Goal: Check status: Check status

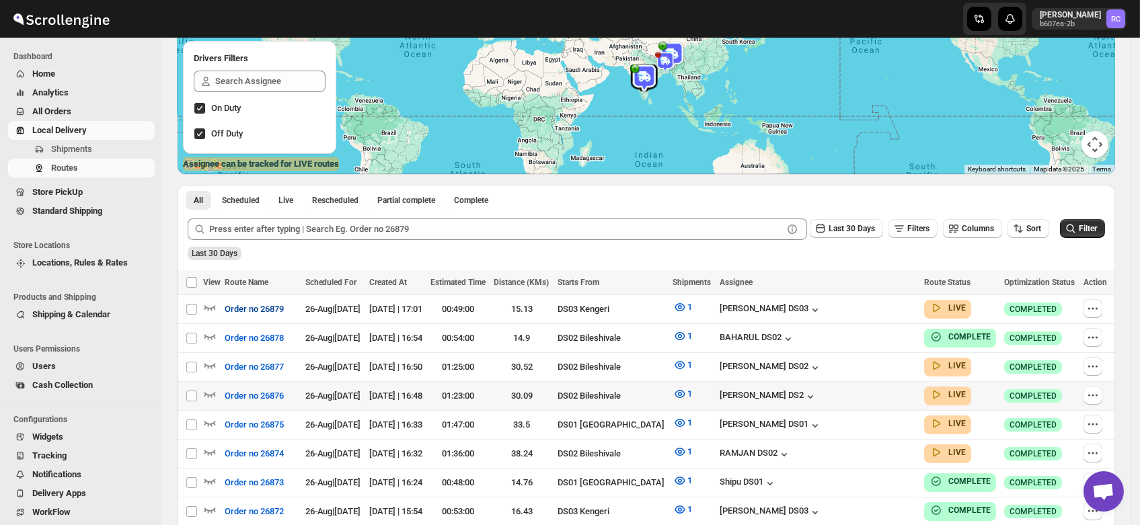
scroll to position [168, 0]
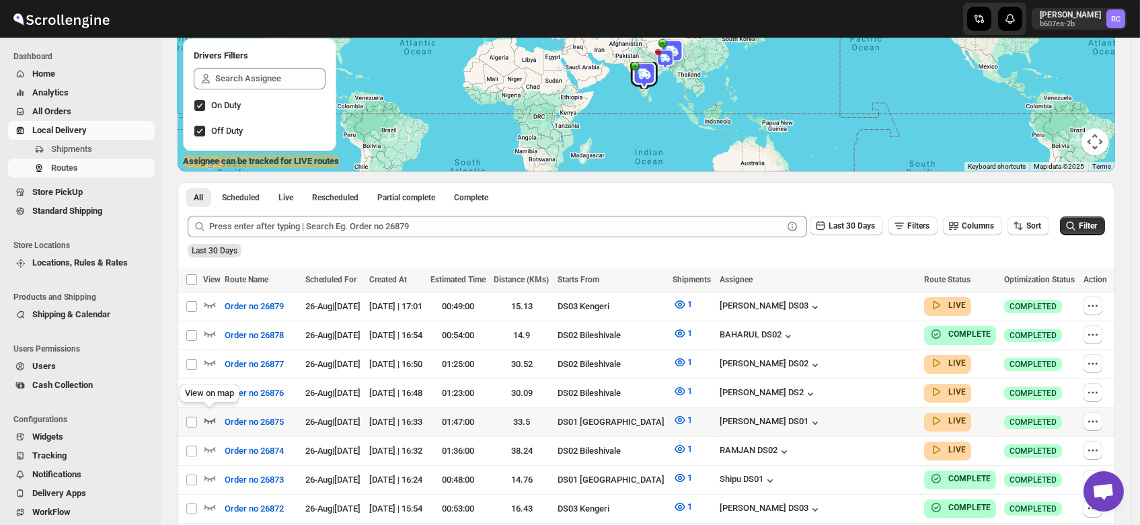
click at [205, 414] on icon "button" at bounding box center [209, 420] width 13 height 13
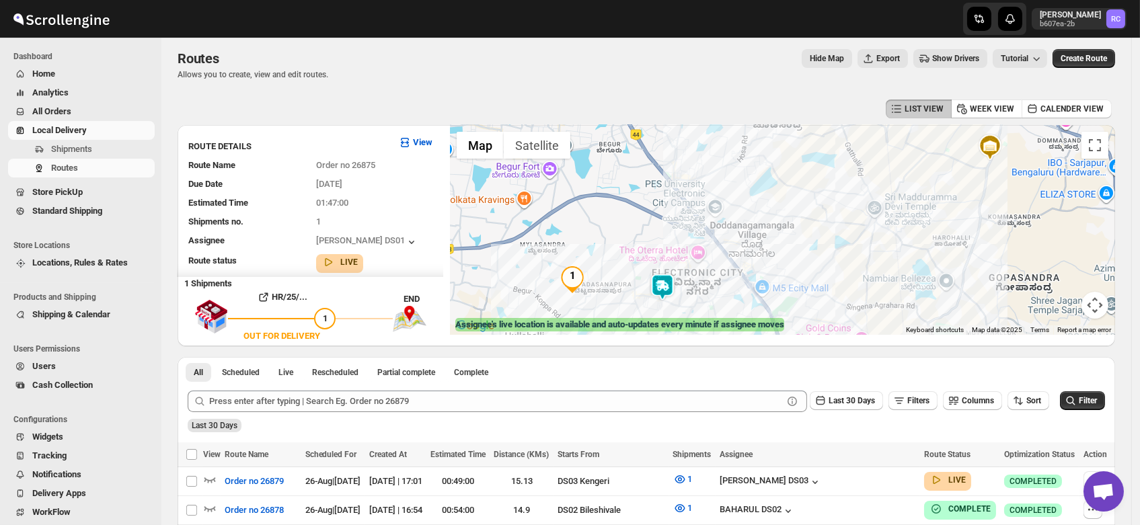
scroll to position [0, 0]
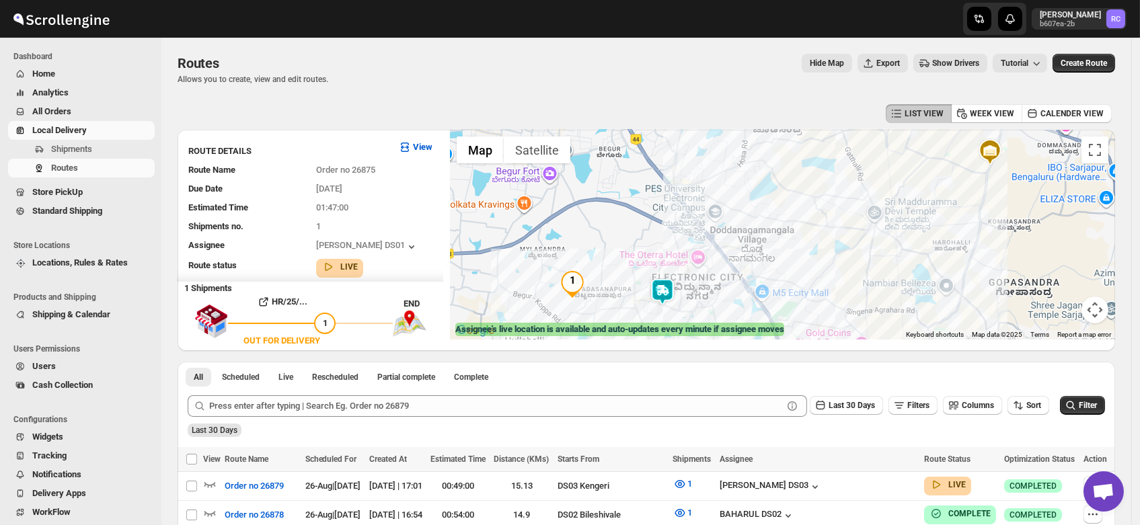
click at [664, 286] on img at bounding box center [662, 291] width 27 height 27
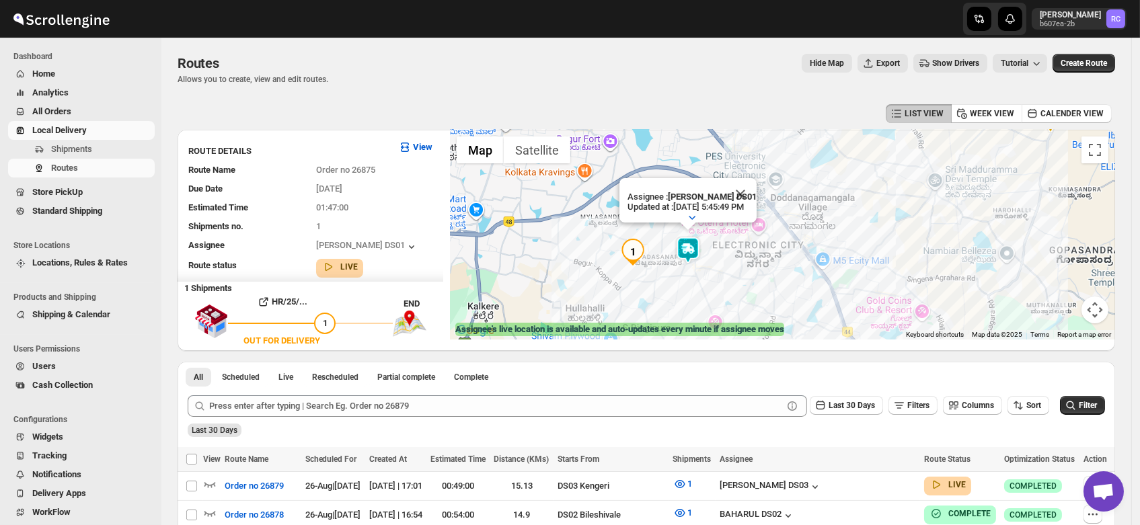
drag, startPoint x: 693, startPoint y: 280, endPoint x: 768, endPoint y: 246, distance: 81.9
click at [768, 246] on div "Assignee : Siraj Uddin DS01 Updated at : 8/26/2025, 5:45:49 PM Duty mode Enable…" at bounding box center [782, 235] width 665 height 210
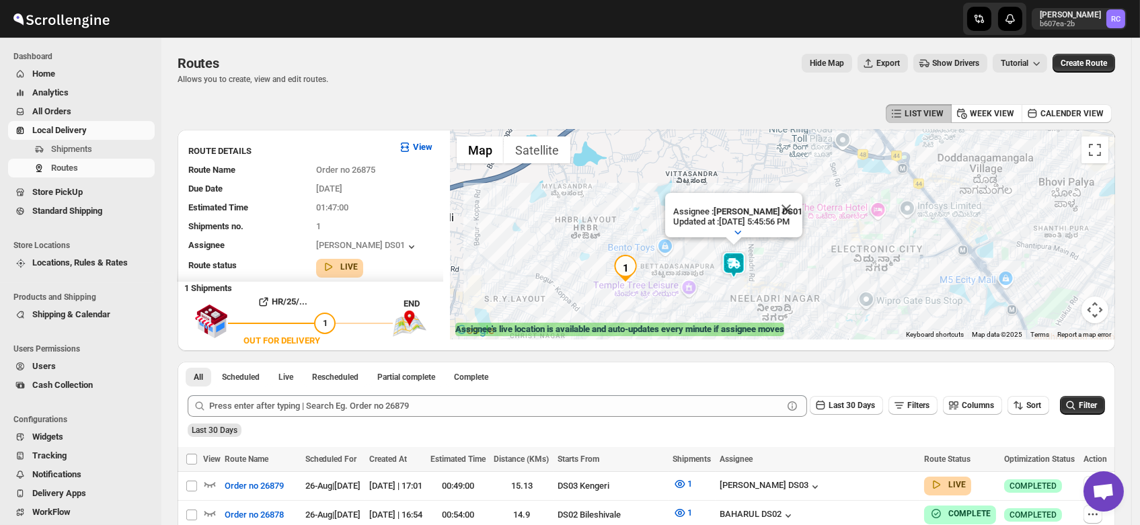
drag, startPoint x: 646, startPoint y: 280, endPoint x: 676, endPoint y: 275, distance: 31.4
click at [676, 275] on div "Assignee : Siraj Uddin DS01 Updated at : 8/26/2025, 5:45:56 PM Duty mode Enable…" at bounding box center [782, 235] width 665 height 210
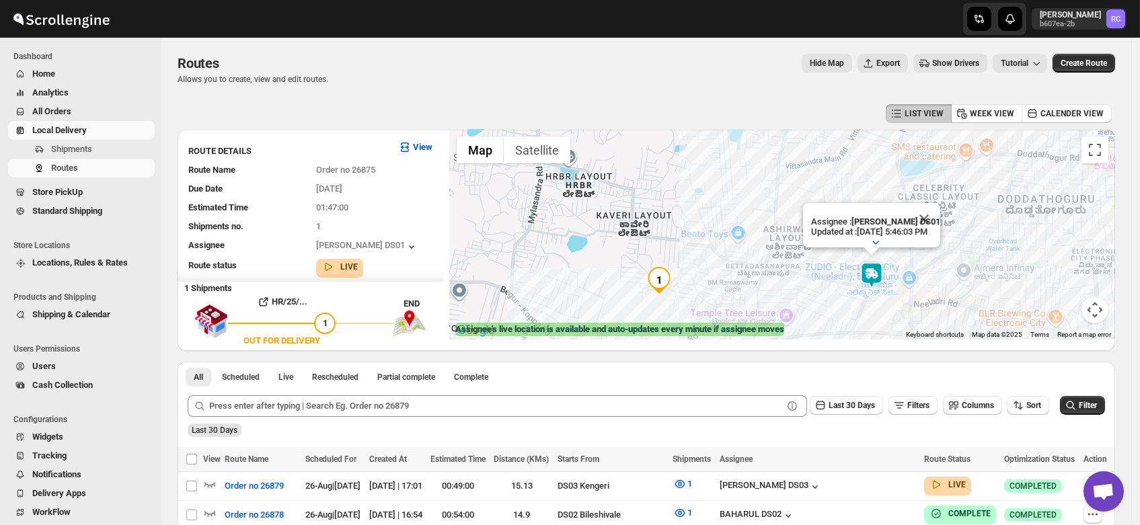
drag, startPoint x: 662, startPoint y: 281, endPoint x: 722, endPoint y: 287, distance: 60.8
click at [722, 287] on div "Assignee : Siraj Uddin DS01 Updated at : 8/26/2025, 5:46:03 PM Duty mode Enable…" at bounding box center [782, 235] width 665 height 210
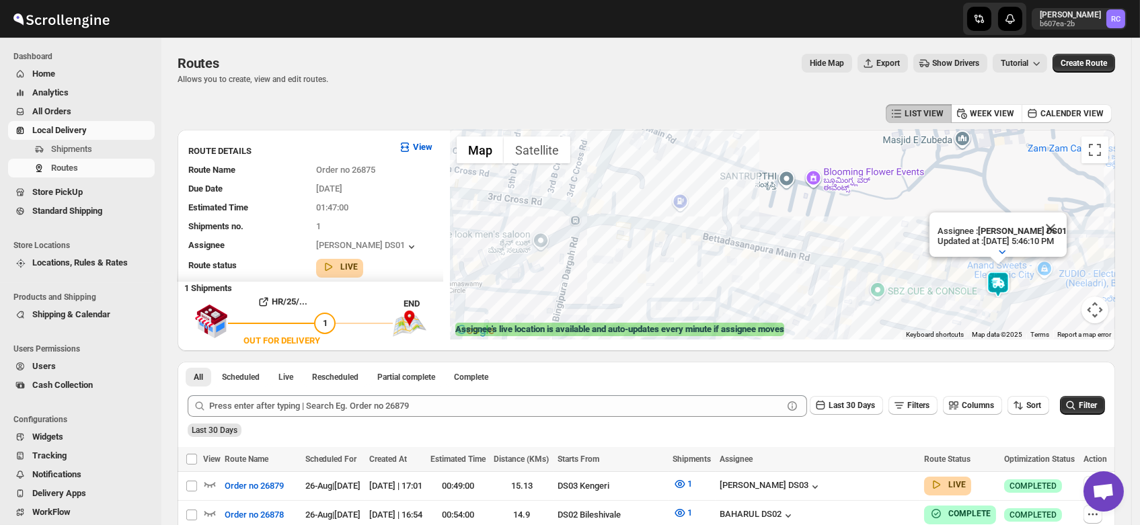
click at [722, 287] on div "Assignee : Siraj Uddin DS01 Updated at : 8/26/2025, 5:46:10 PM Duty mode Enable…" at bounding box center [782, 235] width 665 height 210
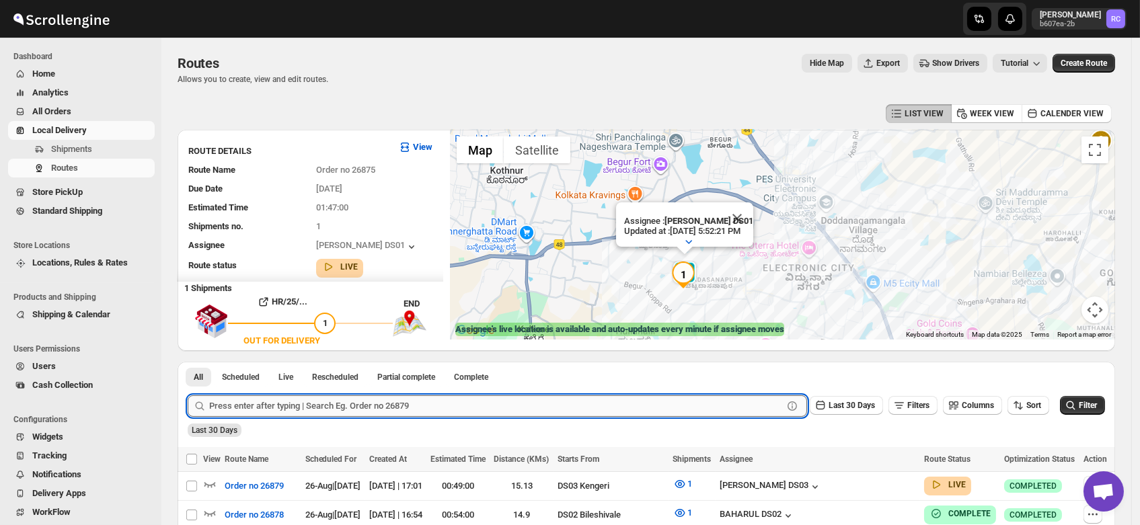
click at [256, 400] on input "text" at bounding box center [496, 406] width 574 height 22
type input "26797"
click at [188, 362] on button "Submit" at bounding box center [207, 369] width 38 height 14
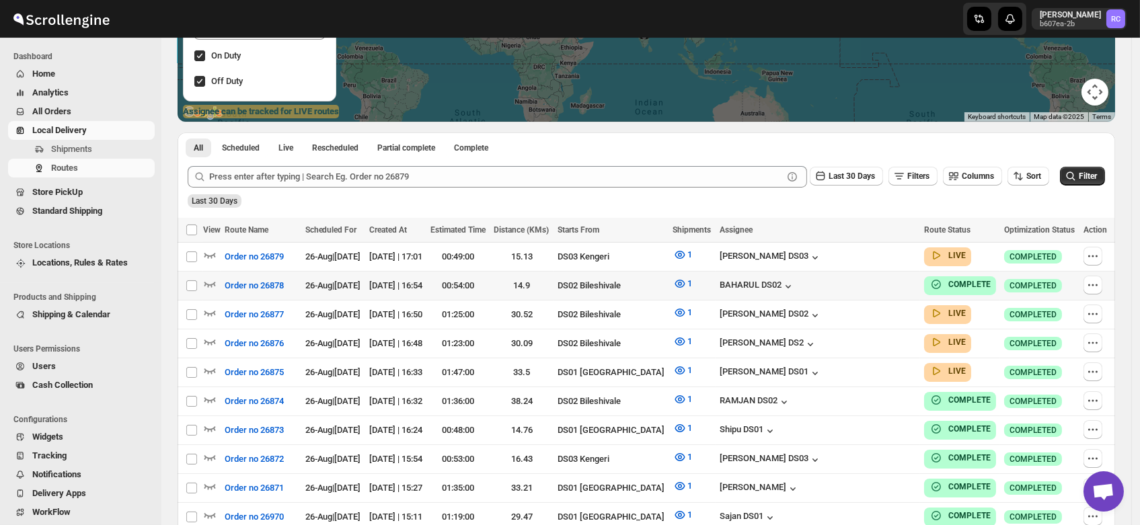
scroll to position [217, 0]
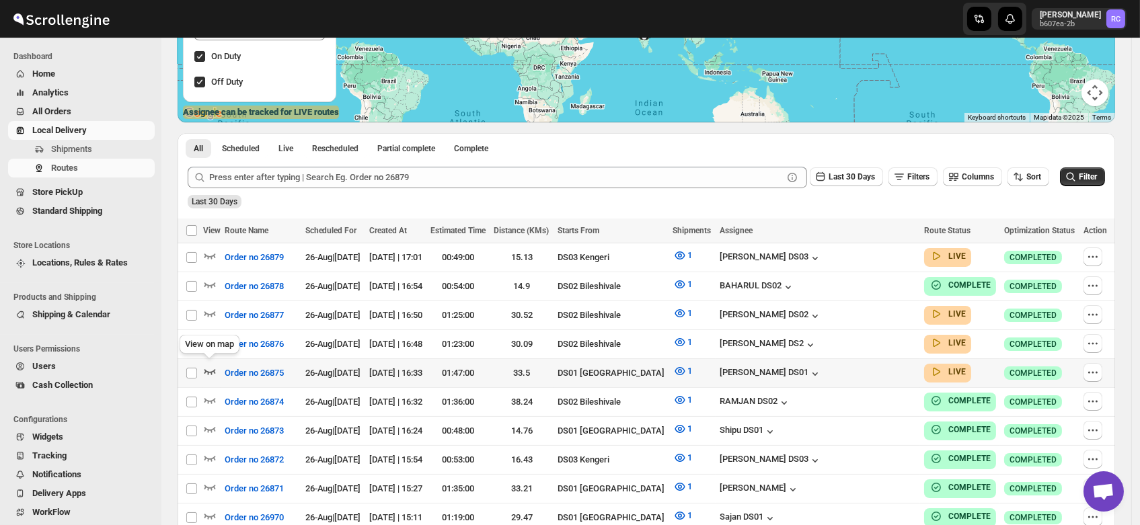
click at [210, 364] on icon "button" at bounding box center [209, 370] width 13 height 13
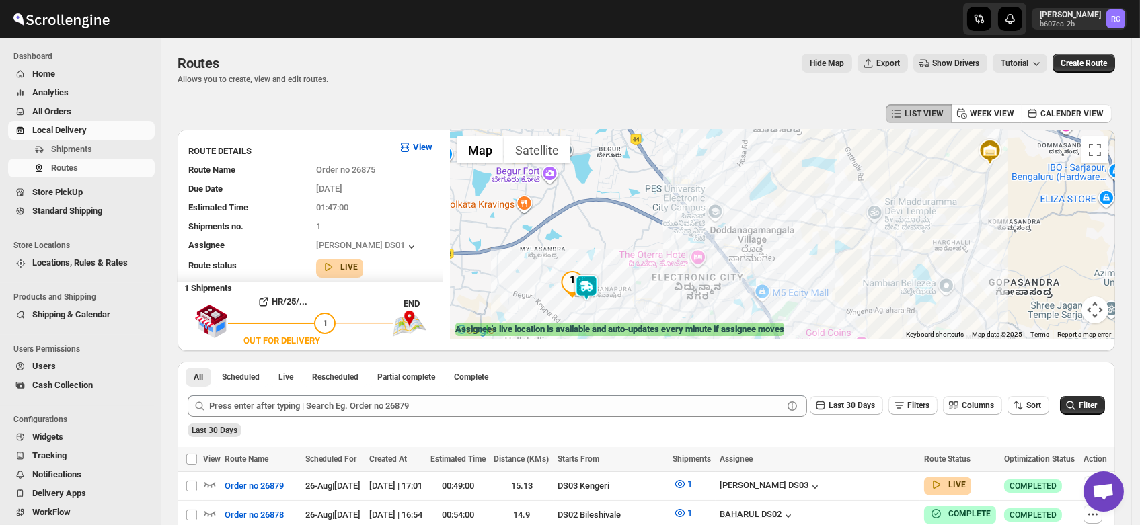
scroll to position [183, 0]
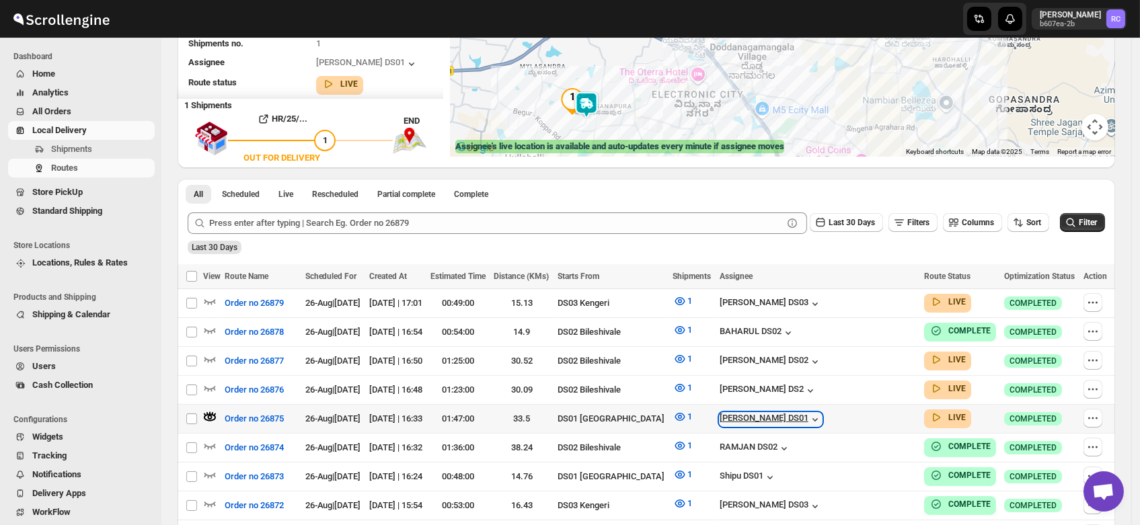
click at [811, 414] on div "[PERSON_NAME] DS01" at bounding box center [770, 419] width 102 height 13
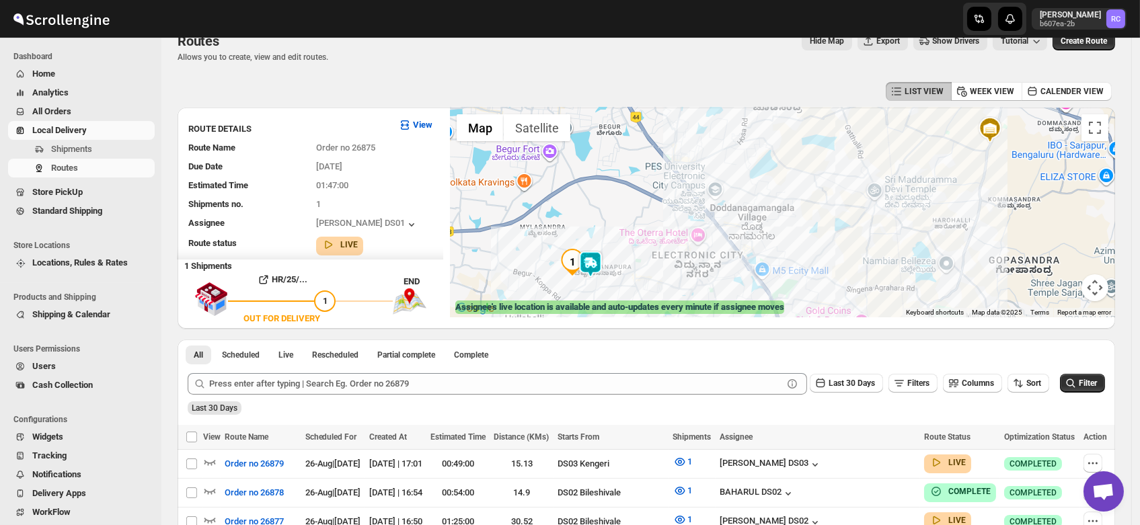
scroll to position [0, 0]
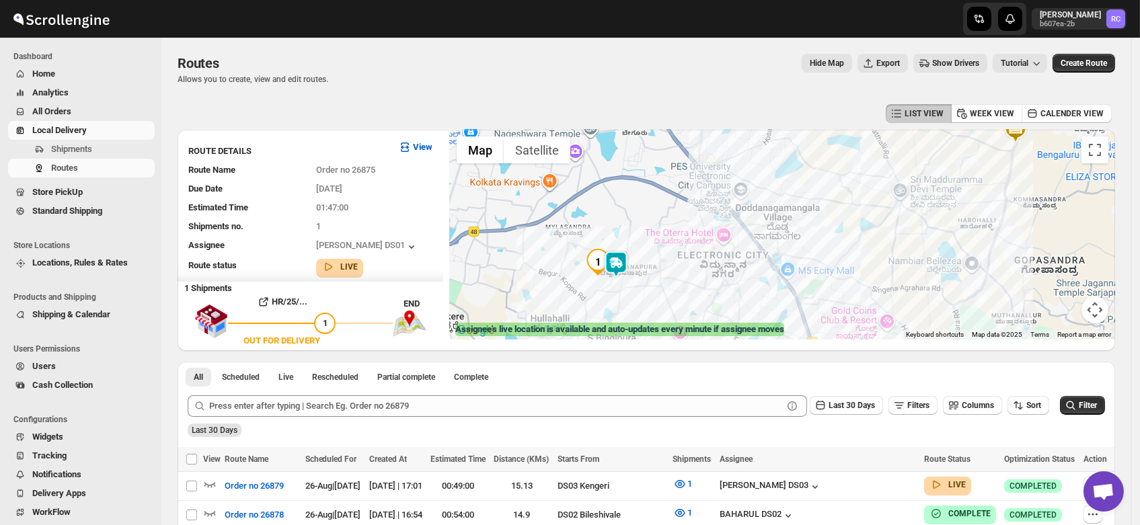
drag, startPoint x: 627, startPoint y: 270, endPoint x: 660, endPoint y: 242, distance: 43.4
click at [660, 242] on div at bounding box center [782, 235] width 665 height 210
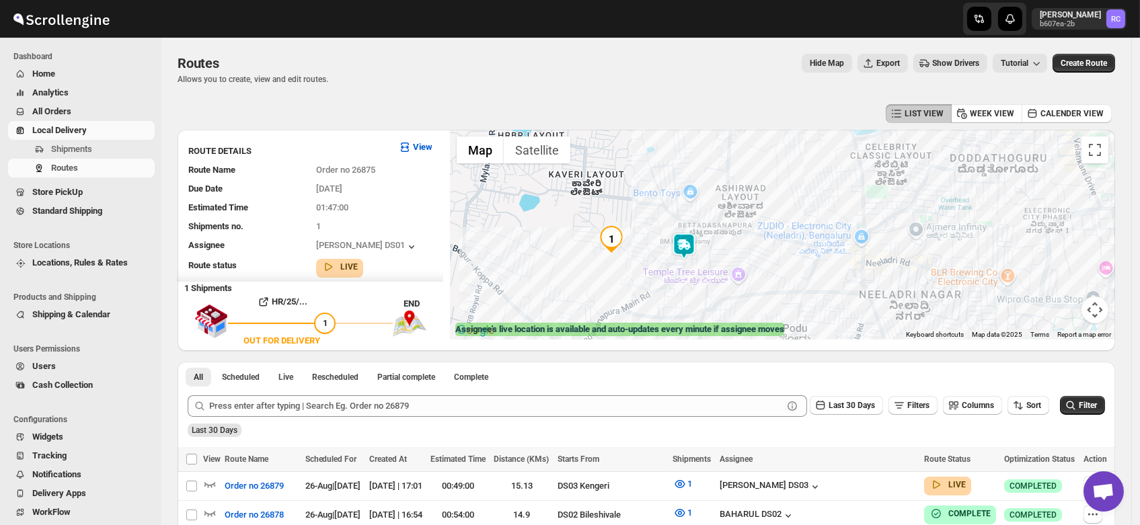
drag, startPoint x: 611, startPoint y: 279, endPoint x: 652, endPoint y: 250, distance: 49.6
click at [652, 250] on div at bounding box center [782, 235] width 665 height 210
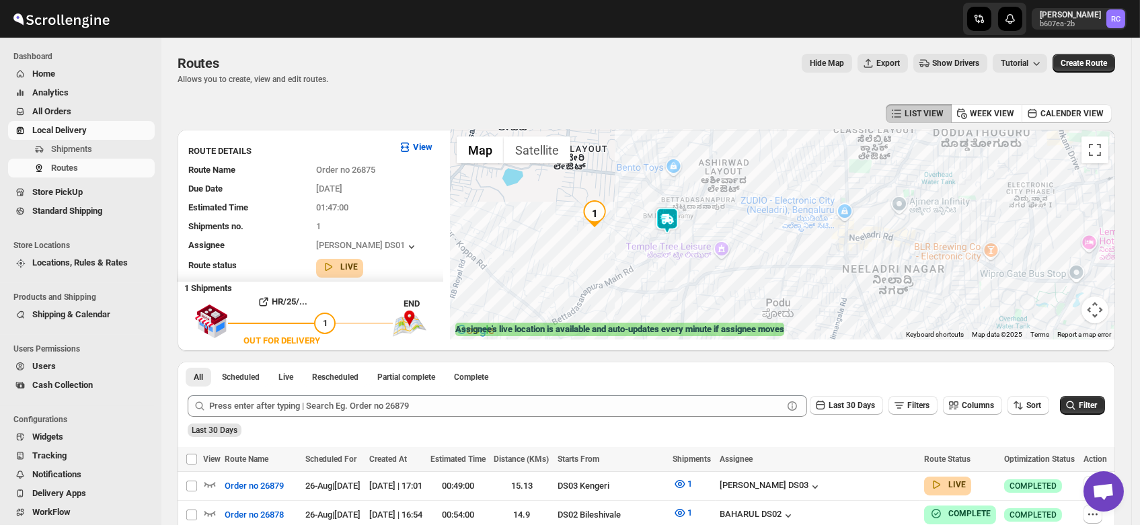
drag, startPoint x: 654, startPoint y: 248, endPoint x: 637, endPoint y: 221, distance: 32.1
click at [637, 221] on div at bounding box center [782, 235] width 665 height 210
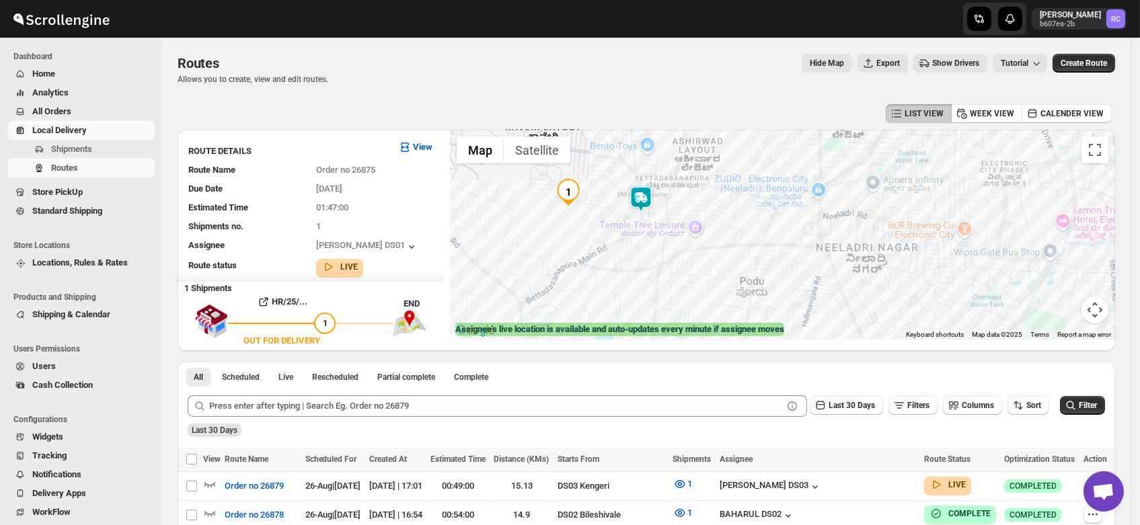
drag, startPoint x: 657, startPoint y: 239, endPoint x: 629, endPoint y: 217, distance: 35.4
click at [629, 217] on div at bounding box center [782, 235] width 665 height 210
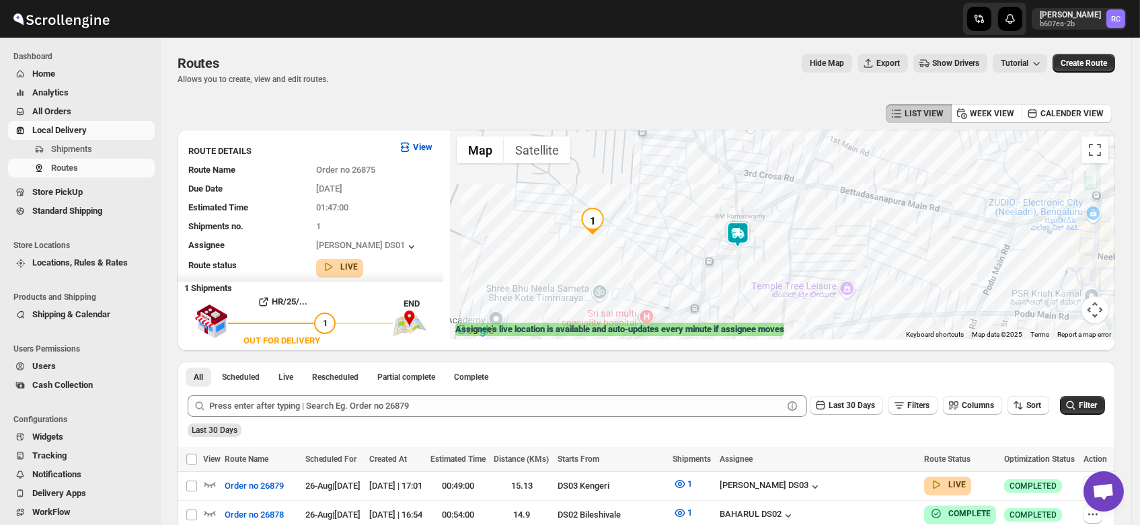
drag, startPoint x: 619, startPoint y: 202, endPoint x: 686, endPoint y: 229, distance: 72.7
click at [686, 229] on div at bounding box center [782, 235] width 665 height 210
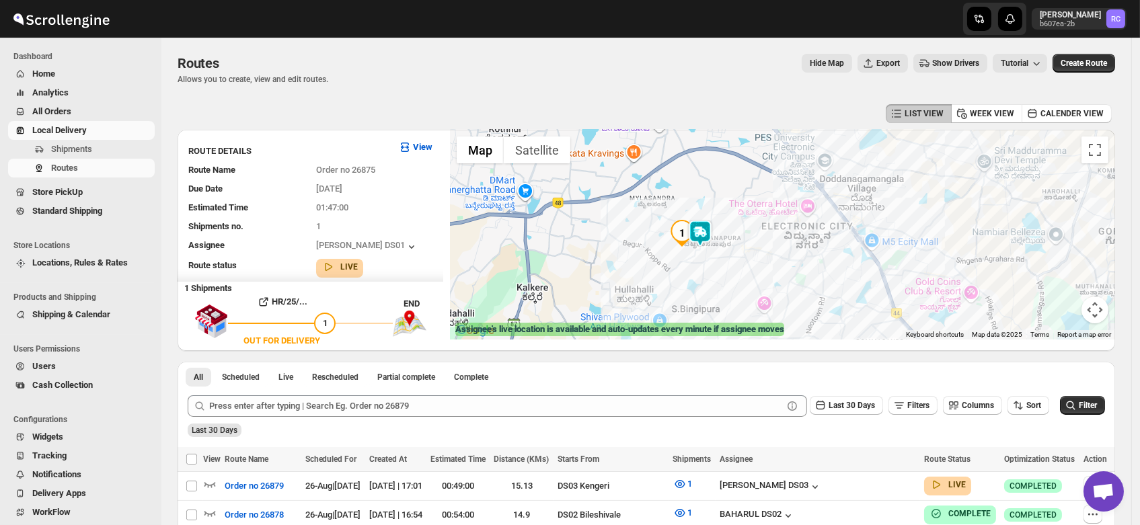
drag, startPoint x: 832, startPoint y: 237, endPoint x: 735, endPoint y: 269, distance: 102.5
click at [735, 269] on div at bounding box center [782, 235] width 665 height 210
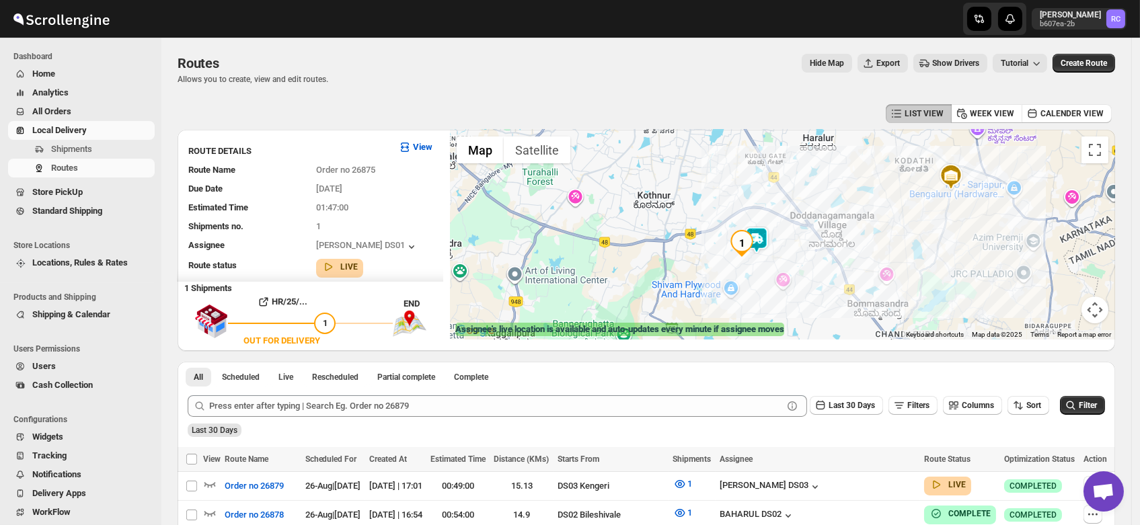
drag, startPoint x: 672, startPoint y: 225, endPoint x: 705, endPoint y: 260, distance: 47.6
click at [705, 260] on div at bounding box center [782, 235] width 665 height 210
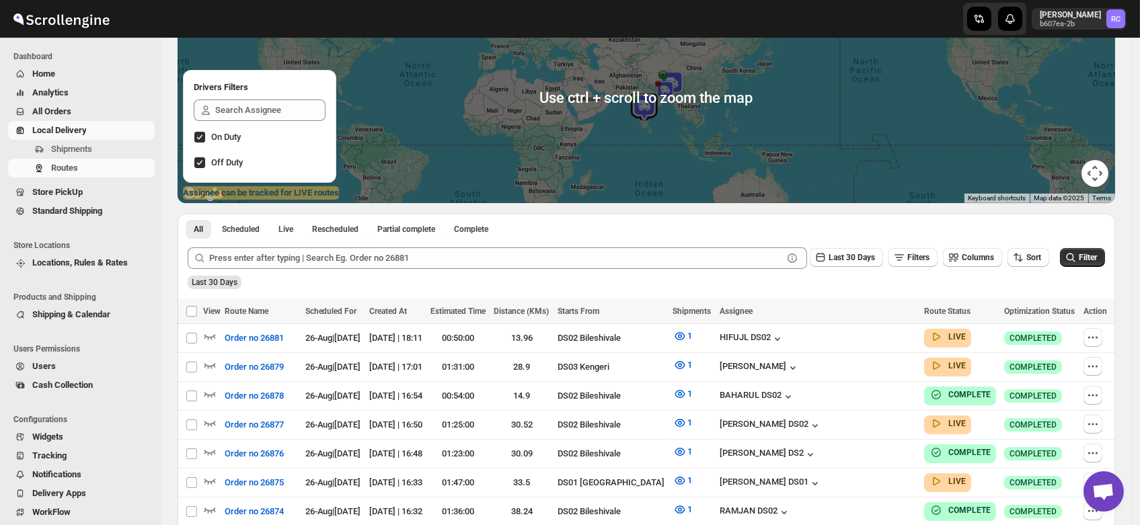
scroll to position [137, 0]
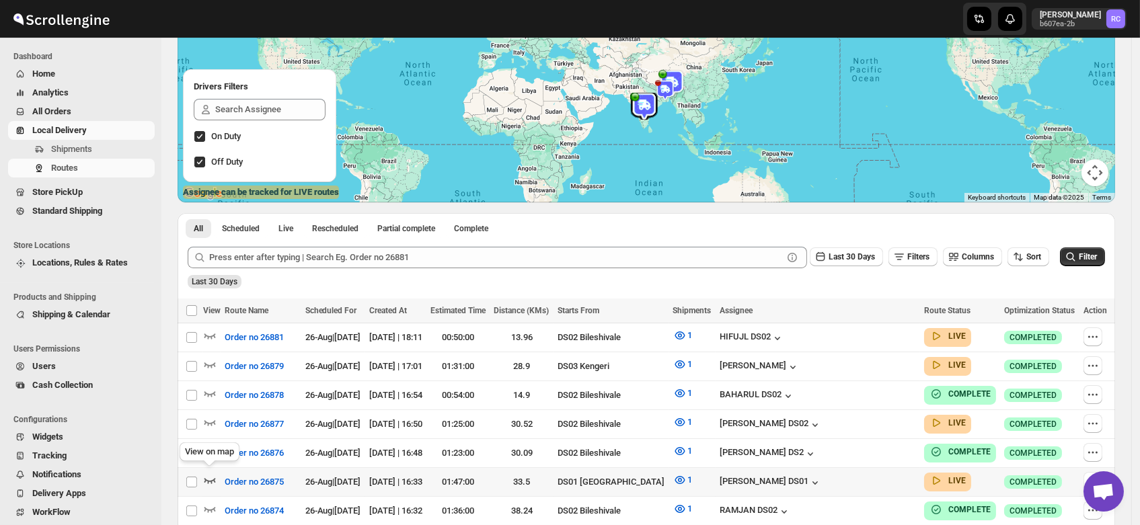
click at [210, 473] on icon "button" at bounding box center [209, 479] width 13 height 13
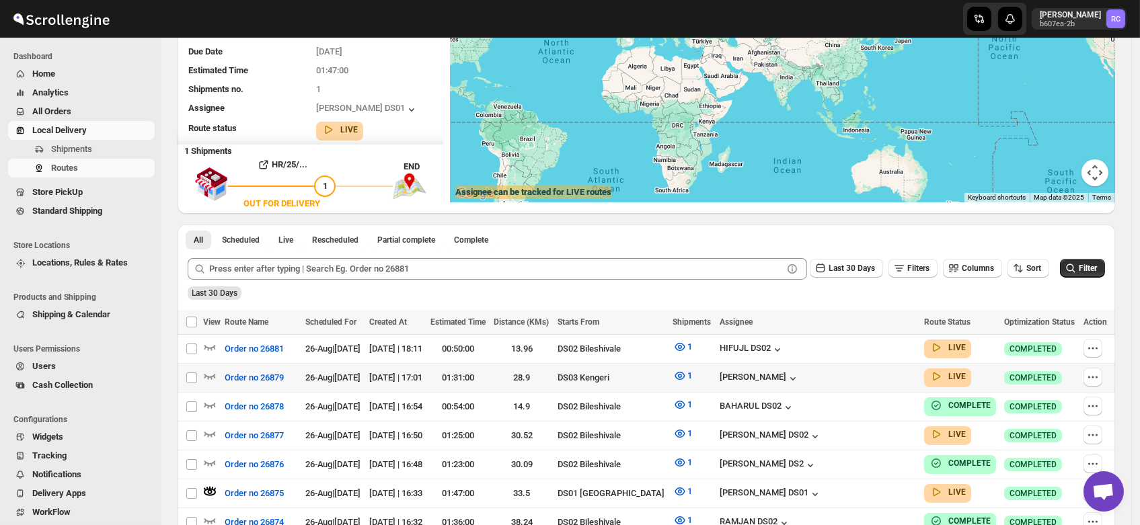
scroll to position [0, 0]
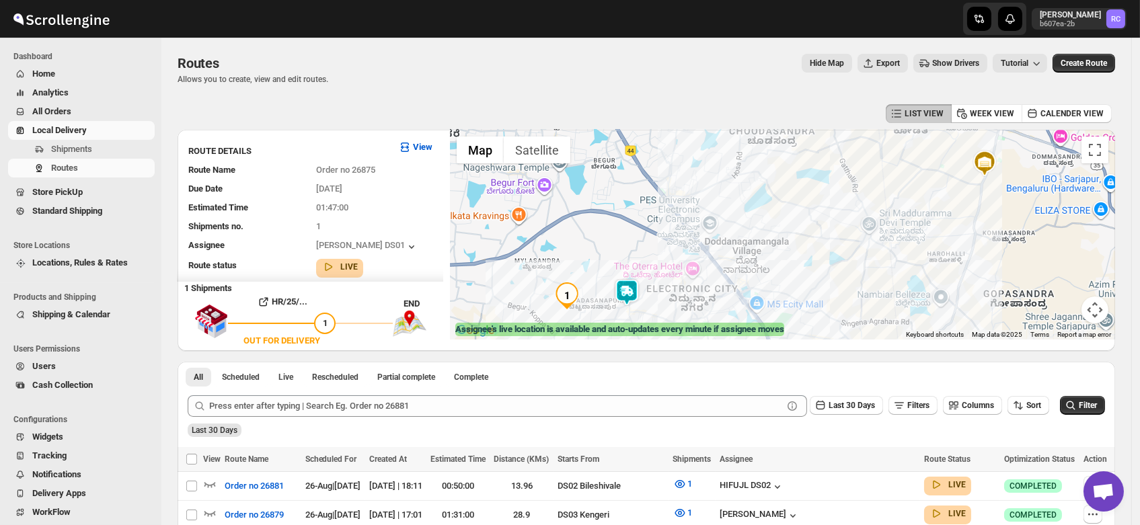
drag, startPoint x: 592, startPoint y: 203, endPoint x: 608, endPoint y: 244, distance: 44.1
click at [608, 244] on div at bounding box center [782, 235] width 665 height 210
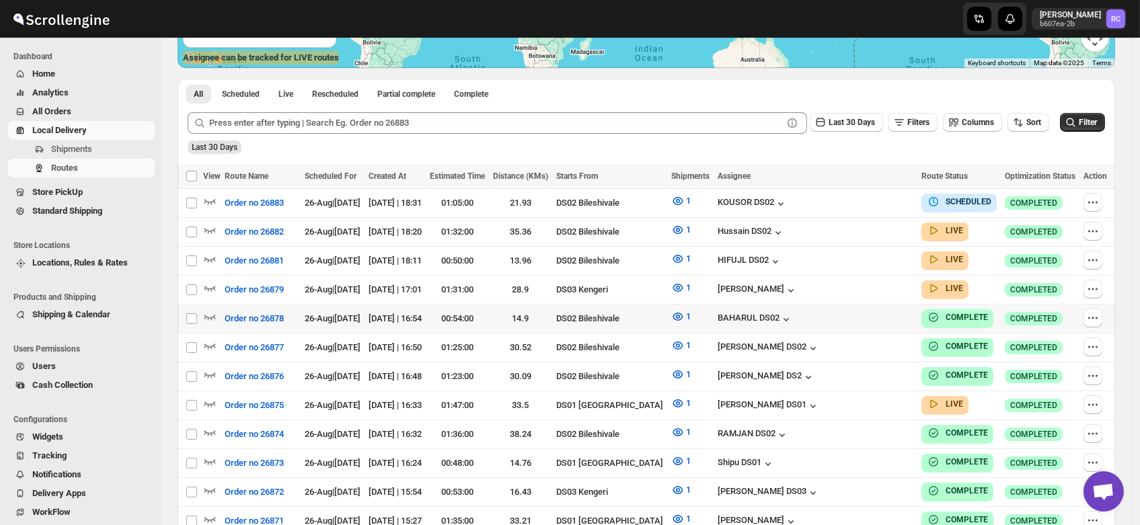
scroll to position [271, 0]
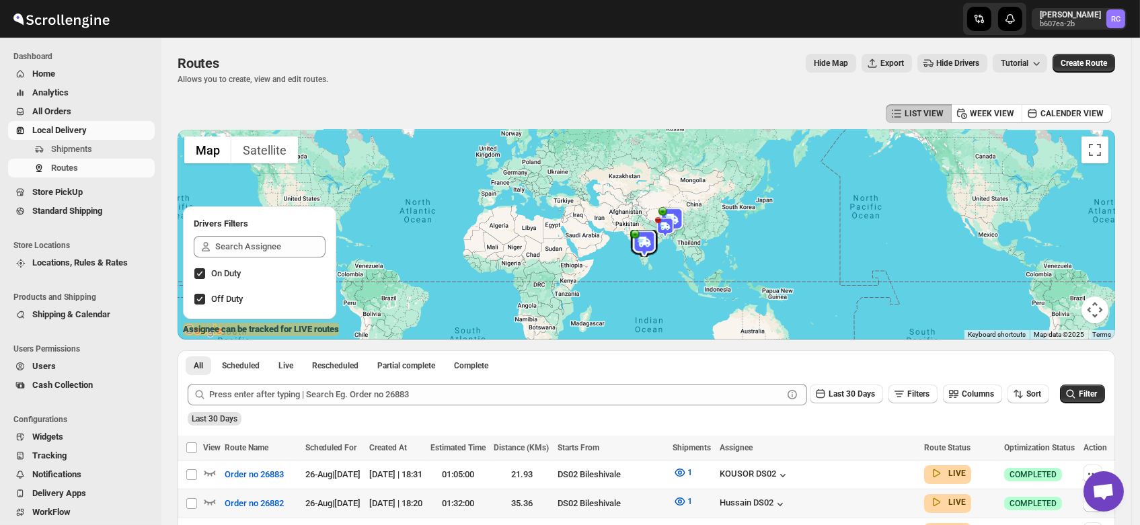
scroll to position [164, 0]
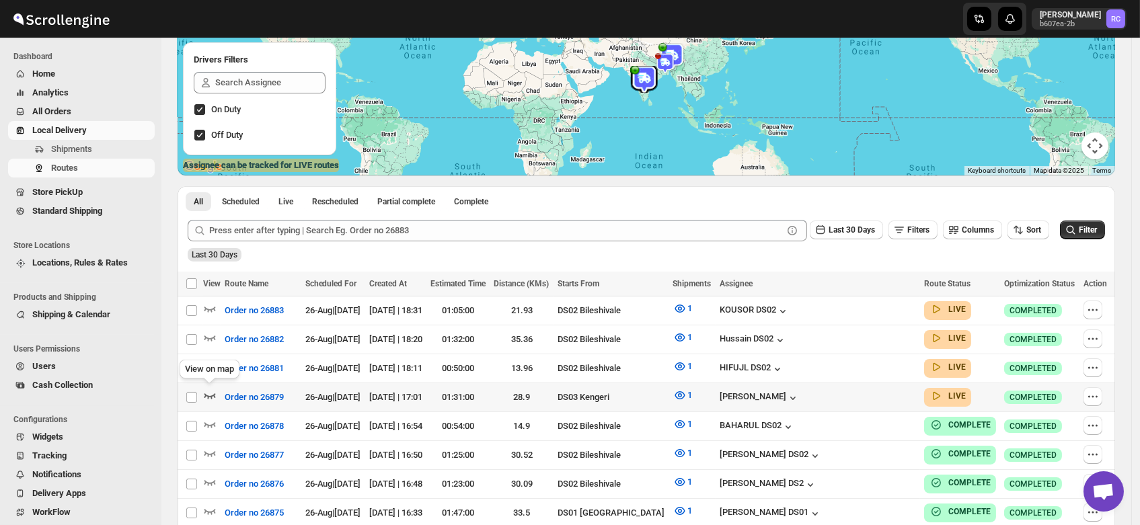
click at [208, 389] on icon "button" at bounding box center [209, 395] width 13 height 13
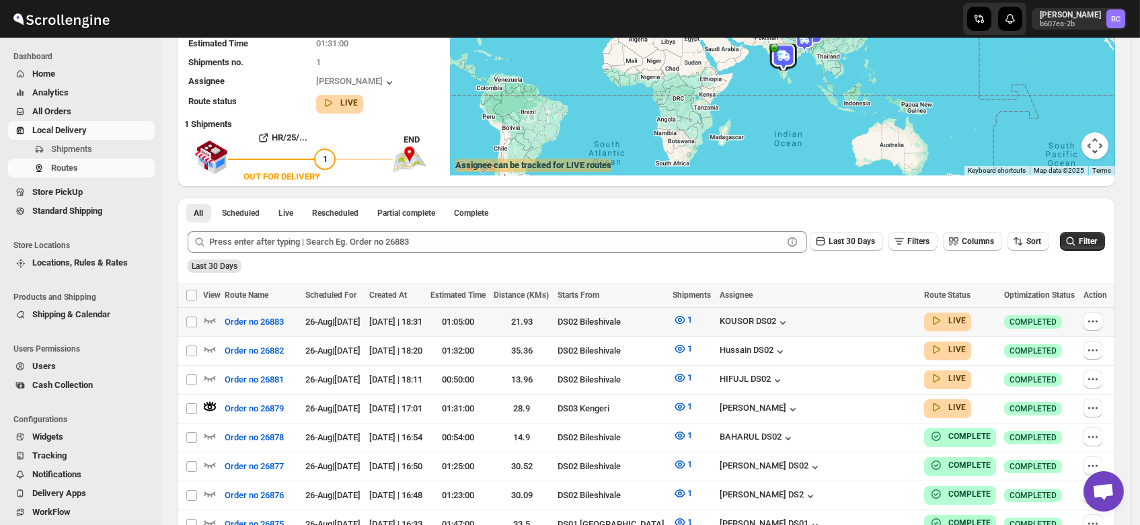
scroll to position [65, 0]
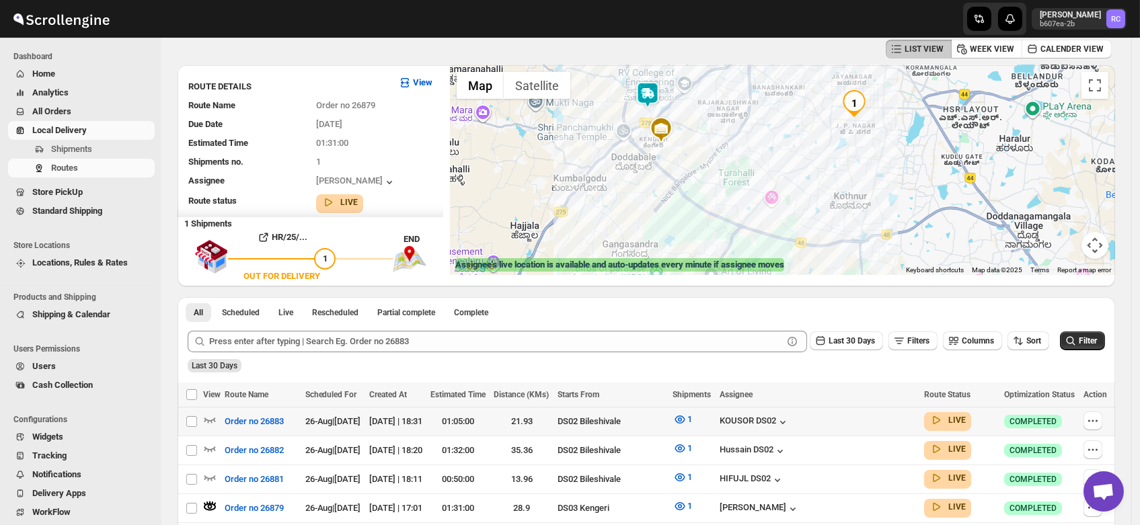
click at [648, 87] on img at bounding box center [647, 94] width 27 height 27
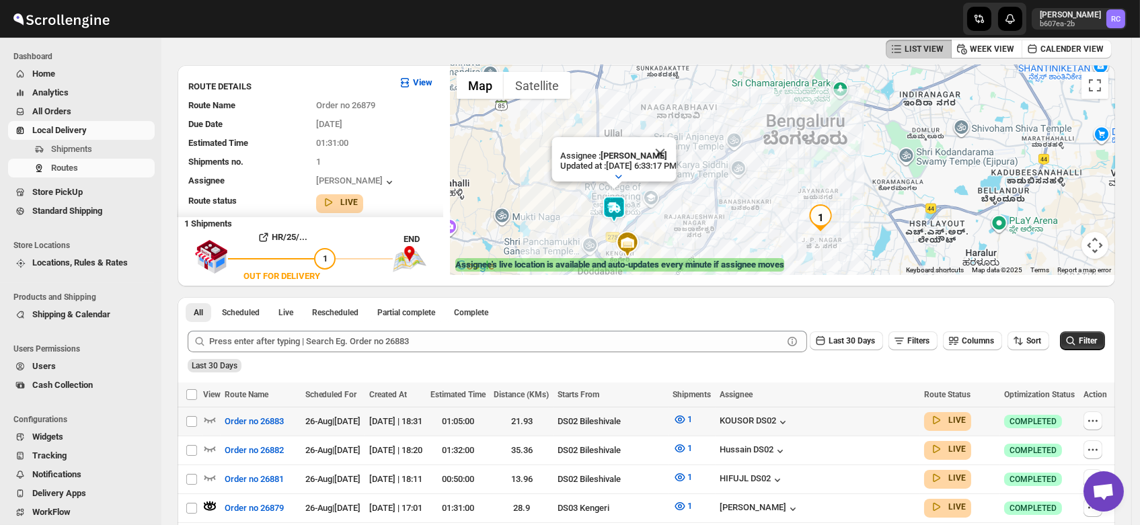
drag, startPoint x: 797, startPoint y: 172, endPoint x: 759, endPoint y: 194, distance: 44.3
click at [759, 194] on div "Assignee : Veera Kesavan Updated at : 8/26/2025, 6:33:17 PM Duty mode Enabled B…" at bounding box center [782, 170] width 665 height 210
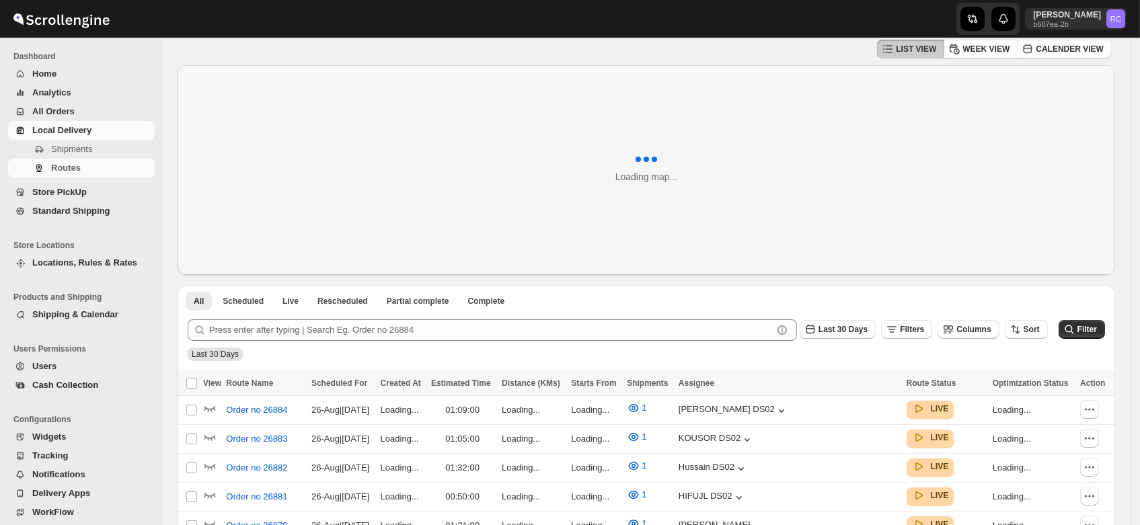
scroll to position [65, 0]
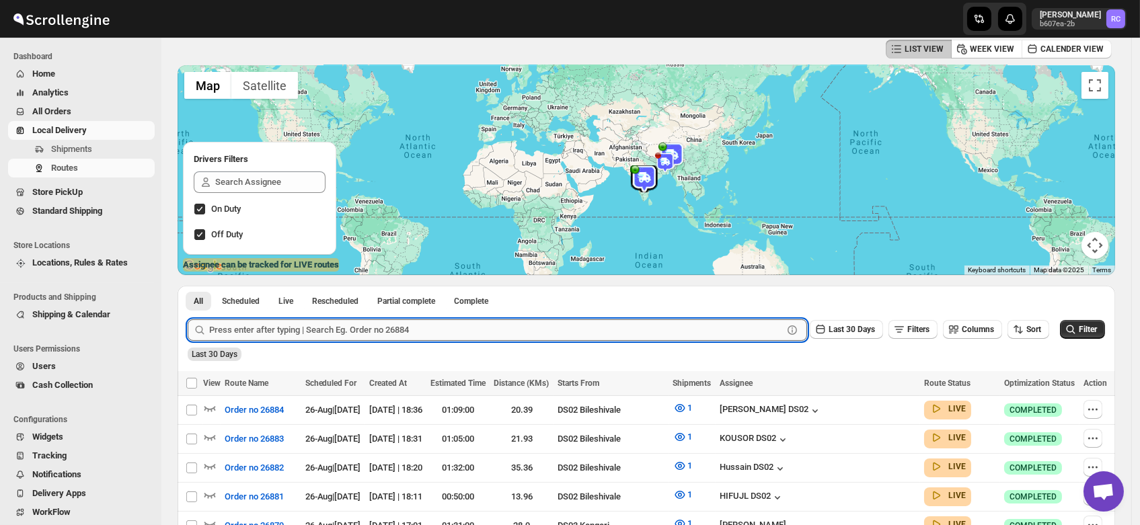
click at [329, 330] on input "text" at bounding box center [496, 330] width 574 height 22
type input "26797"
click at [188, 286] on button "Submit" at bounding box center [207, 293] width 38 height 14
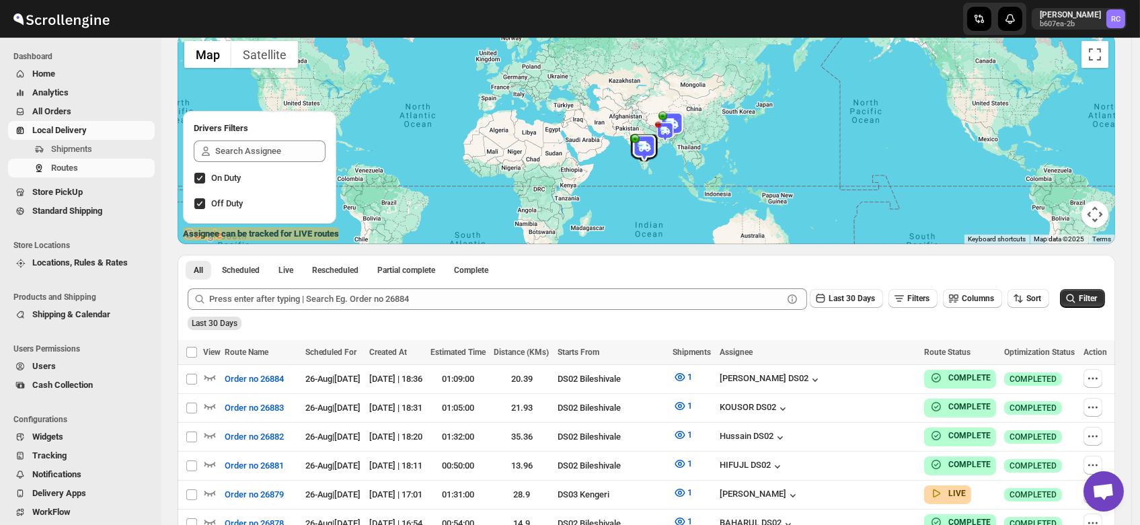
scroll to position [24, 0]
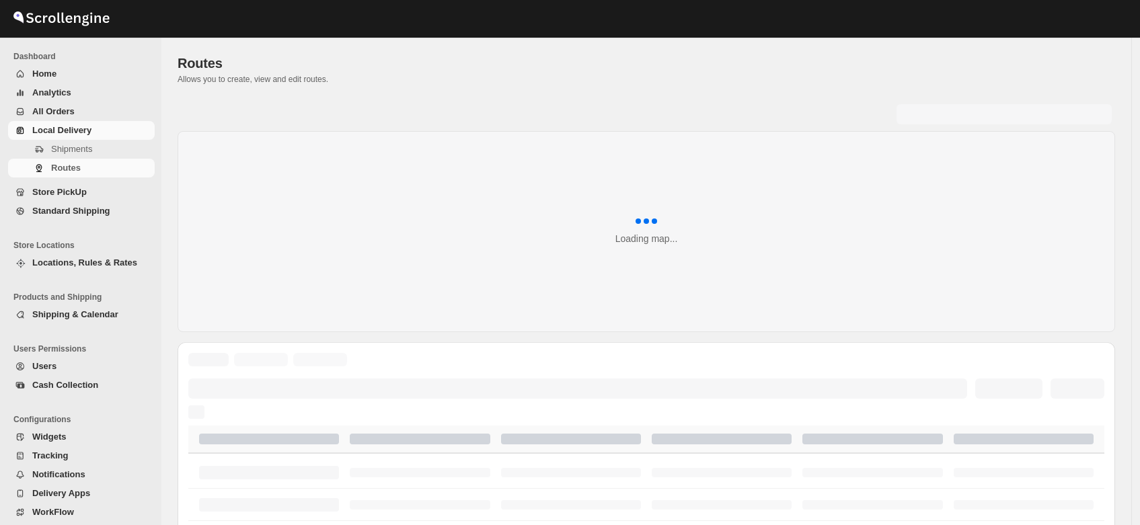
scroll to position [24, 0]
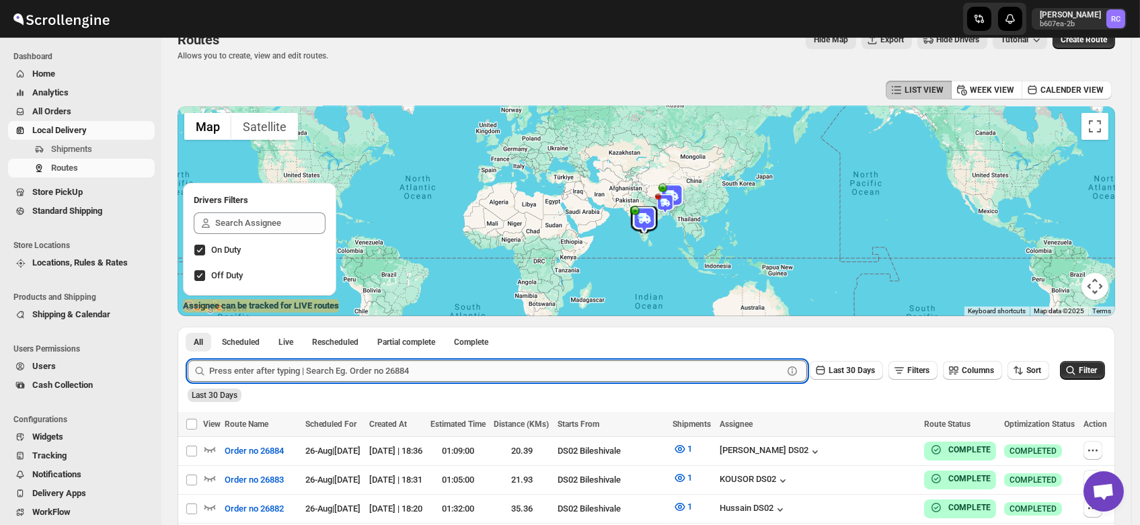
click at [258, 365] on input "text" at bounding box center [496, 371] width 574 height 22
type input "26851"
click at [188, 327] on button "Submit" at bounding box center [207, 334] width 38 height 14
